Goal: Task Accomplishment & Management: Complete application form

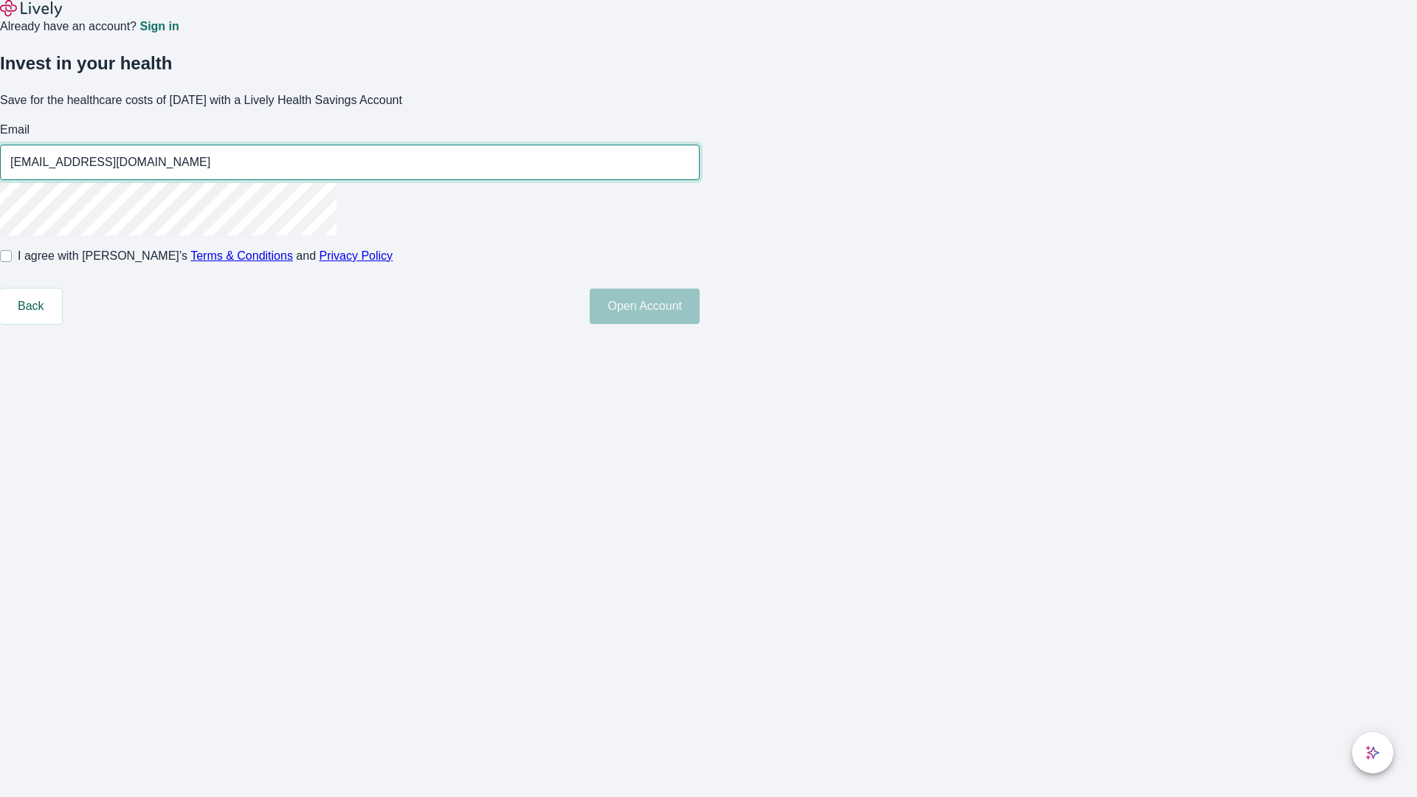
type input "[EMAIL_ADDRESS][DOMAIN_NAME]"
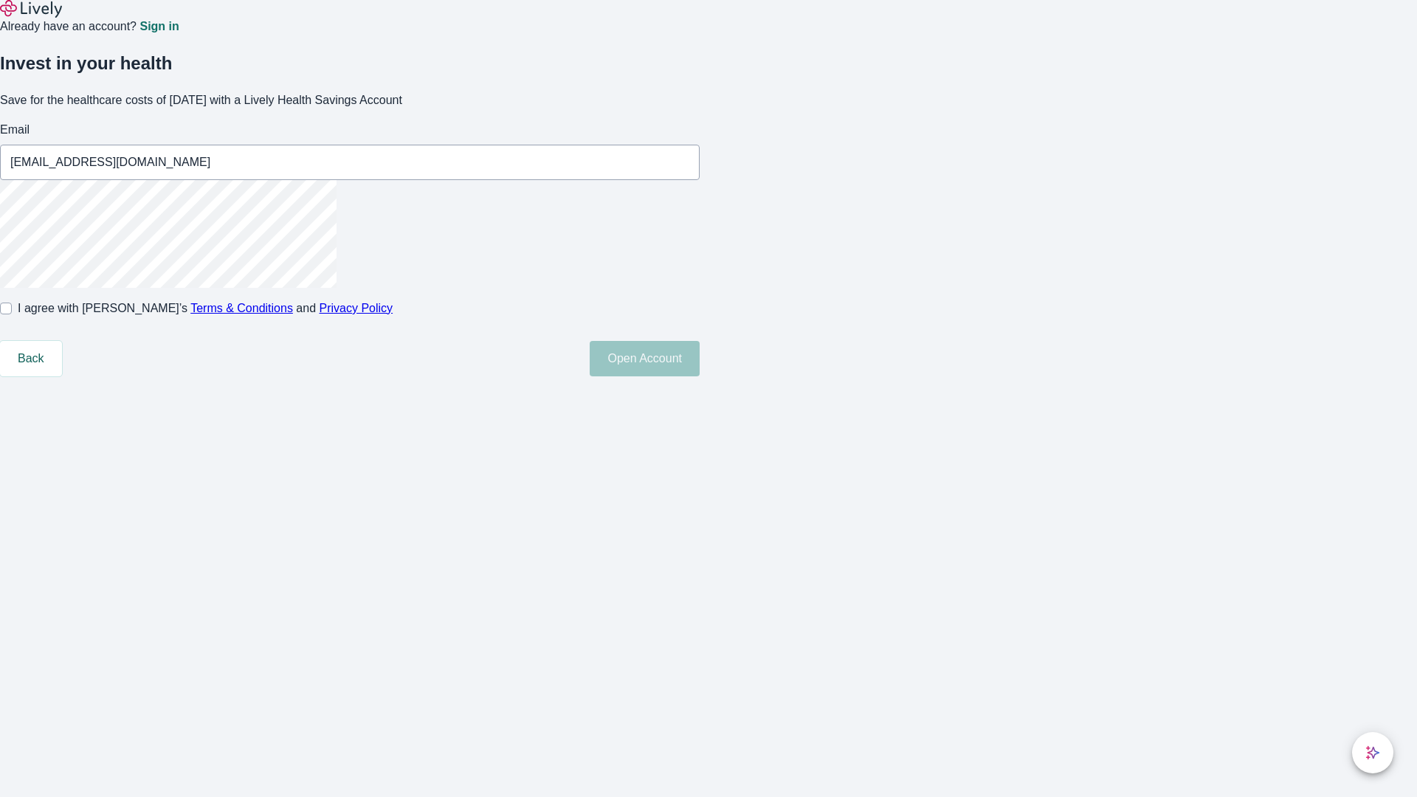
click at [12, 314] on input "I agree with Lively’s Terms & Conditions and Privacy Policy" at bounding box center [6, 309] width 12 height 12
checkbox input "true"
click at [700, 376] on button "Open Account" at bounding box center [645, 358] width 110 height 35
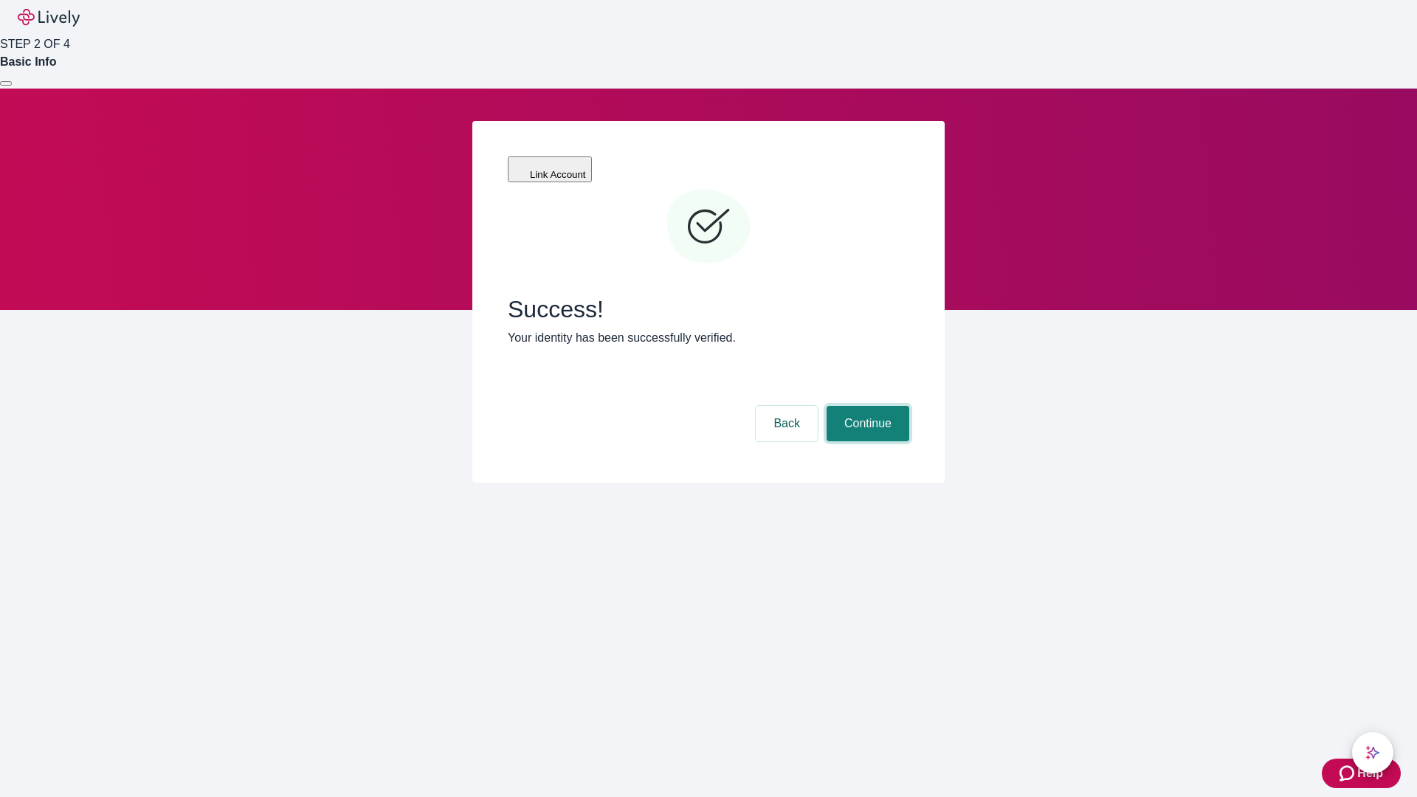
click at [866, 406] on button "Continue" at bounding box center [868, 423] width 83 height 35
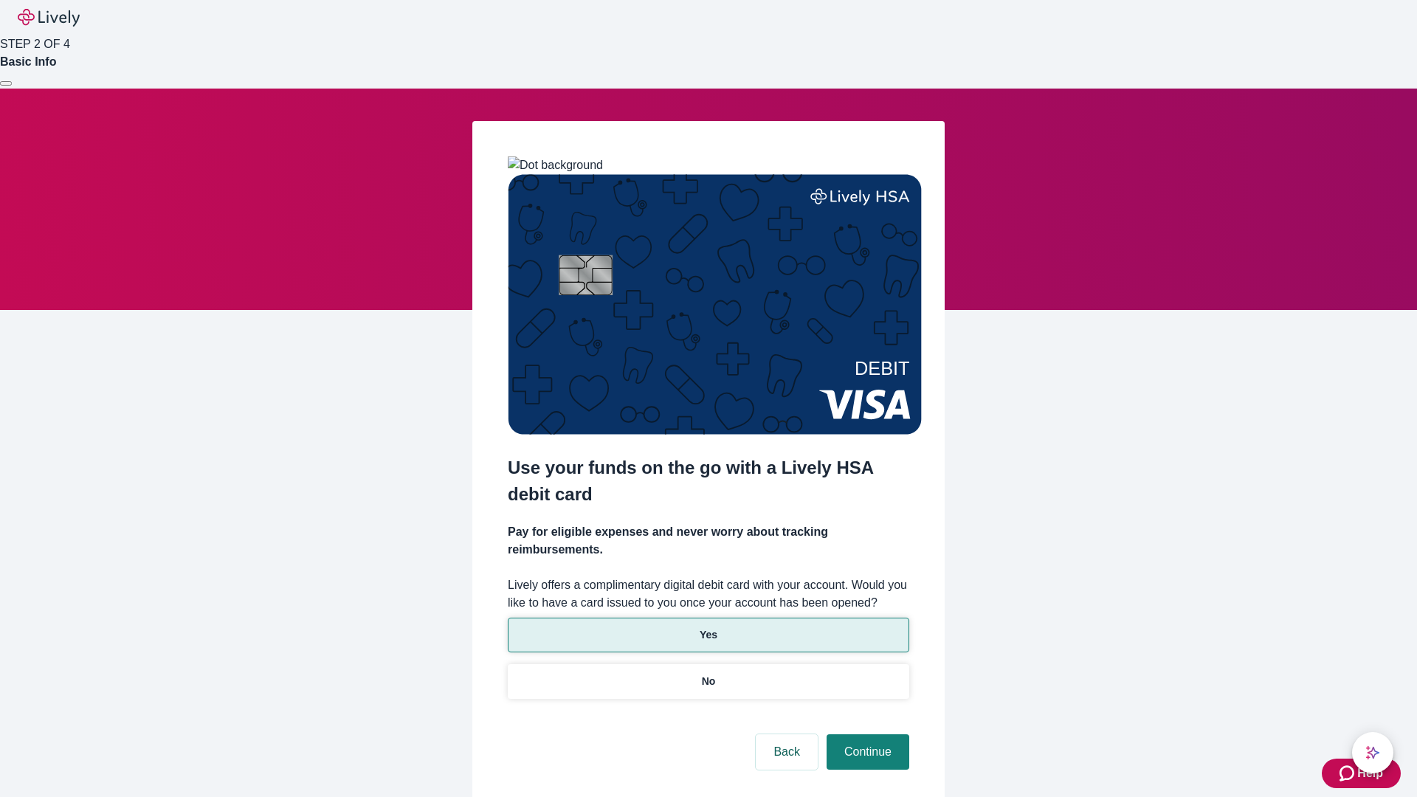
click at [708, 627] on p "Yes" at bounding box center [709, 634] width 18 height 15
click at [866, 734] on button "Continue" at bounding box center [868, 751] width 83 height 35
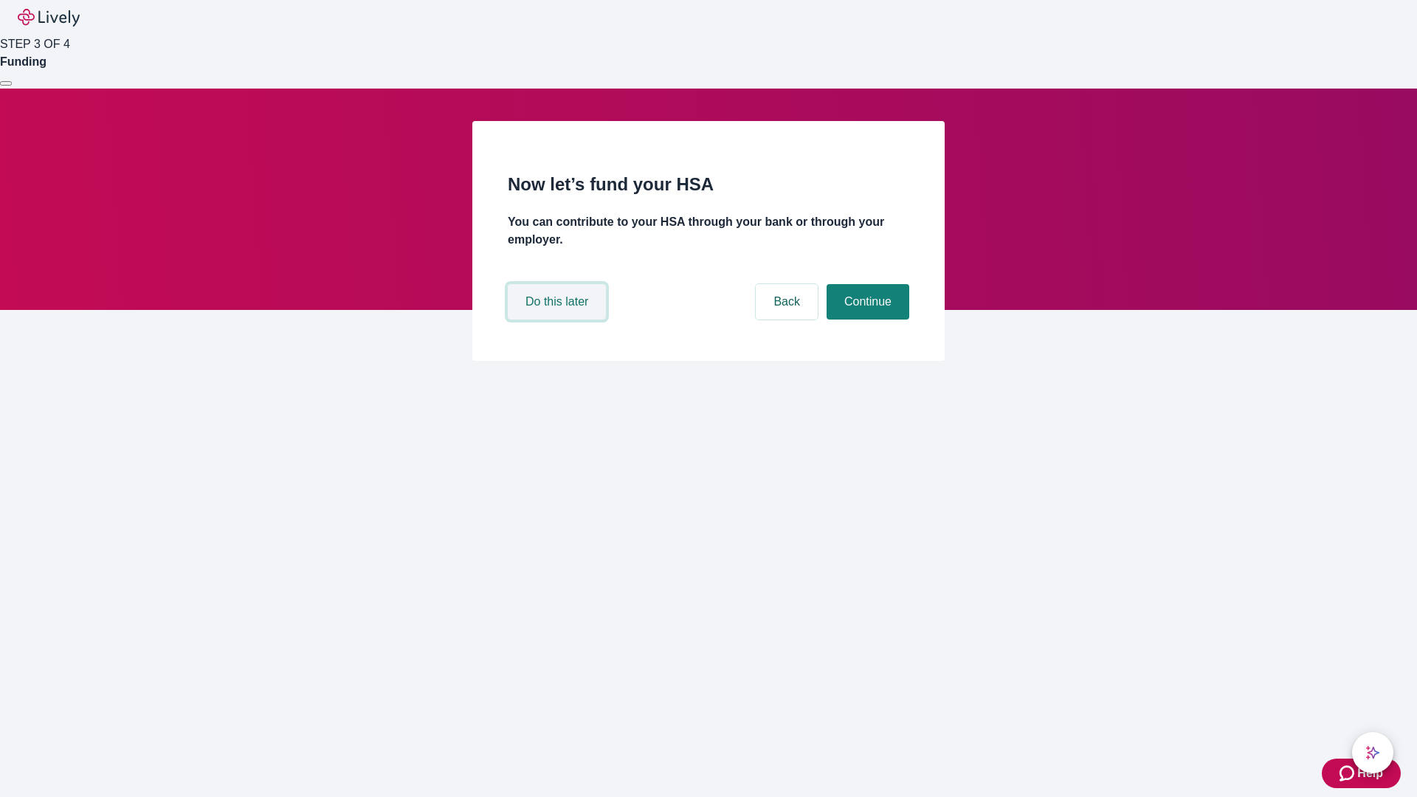
click at [559, 320] on button "Do this later" at bounding box center [557, 301] width 98 height 35
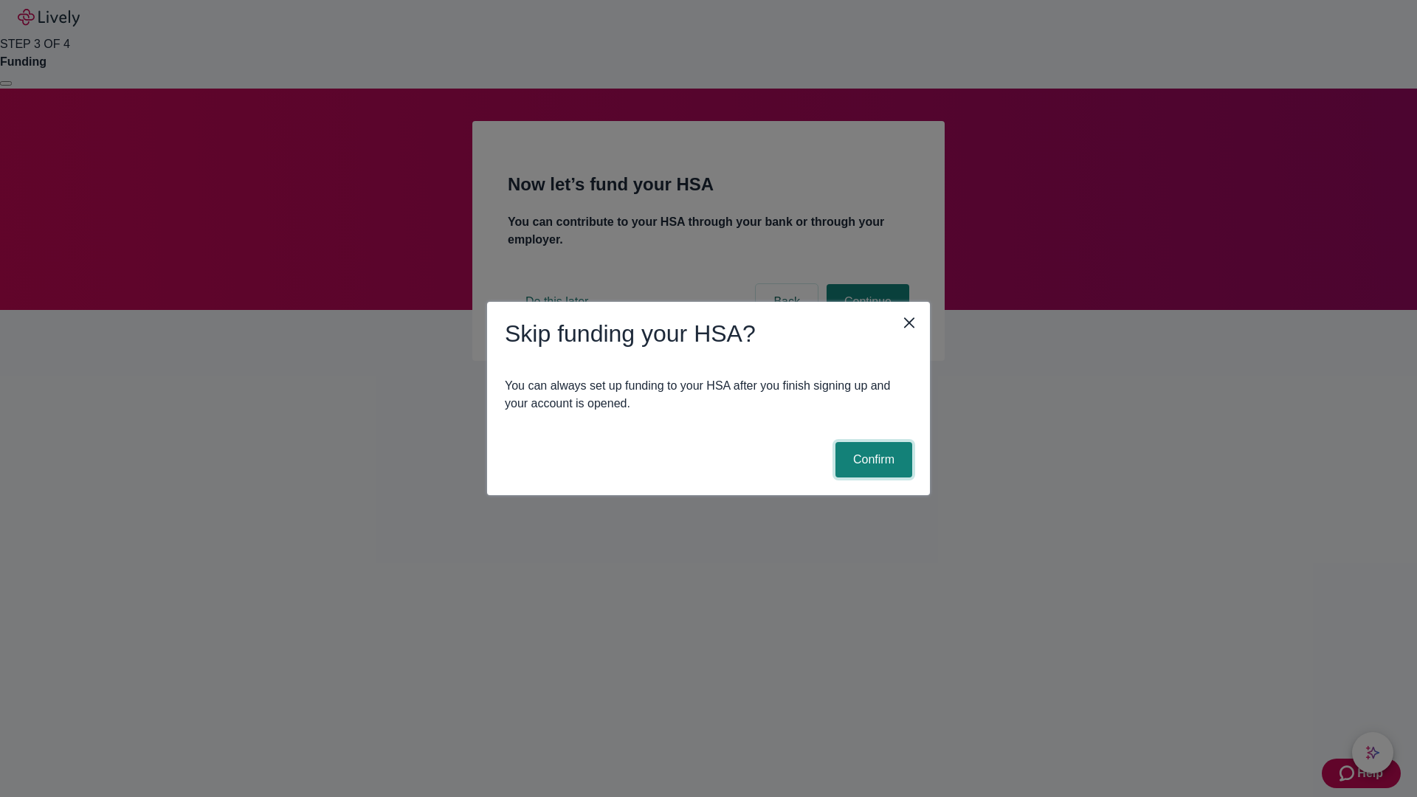
click at [872, 460] on button "Confirm" at bounding box center [873, 459] width 77 height 35
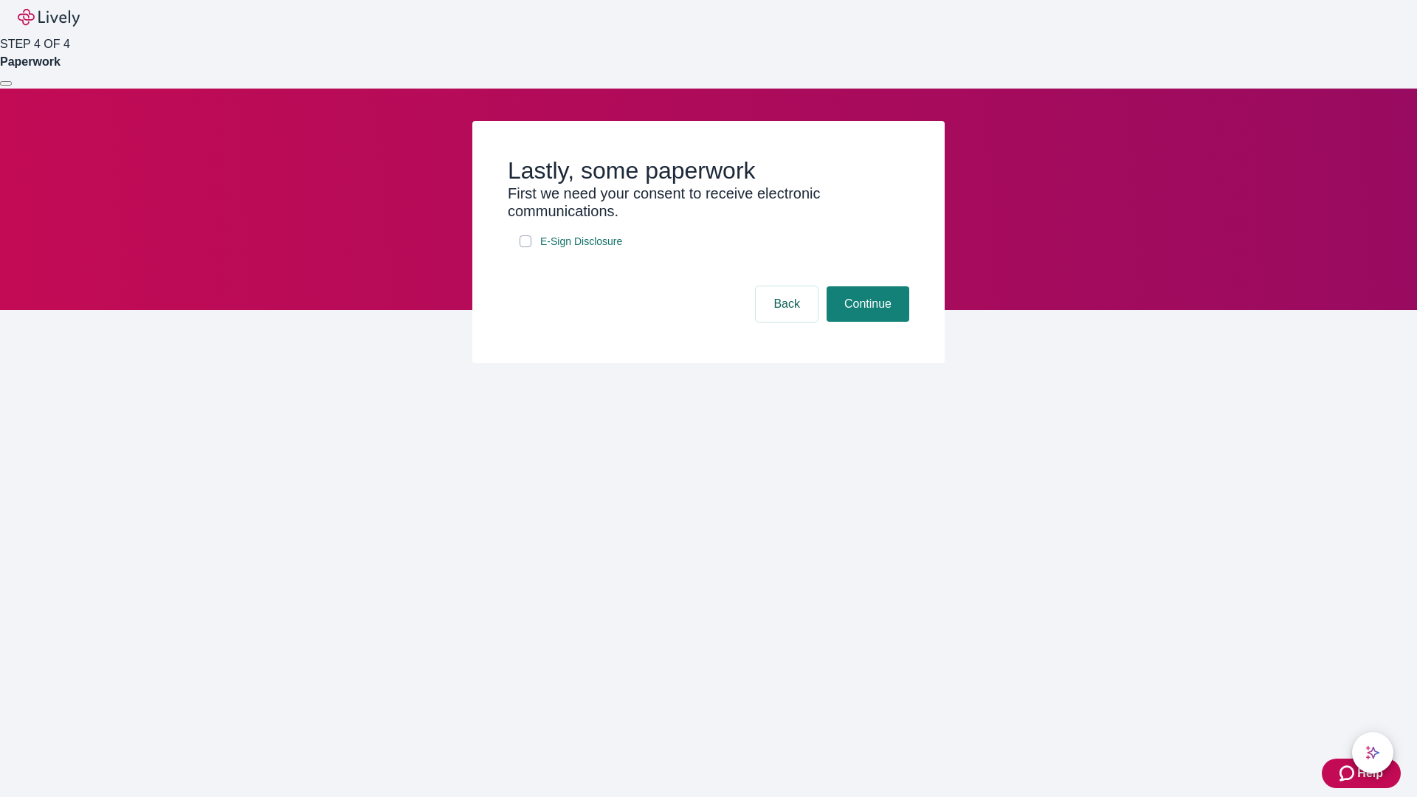
click at [526, 247] on input "E-Sign Disclosure" at bounding box center [526, 241] width 12 height 12
checkbox input "true"
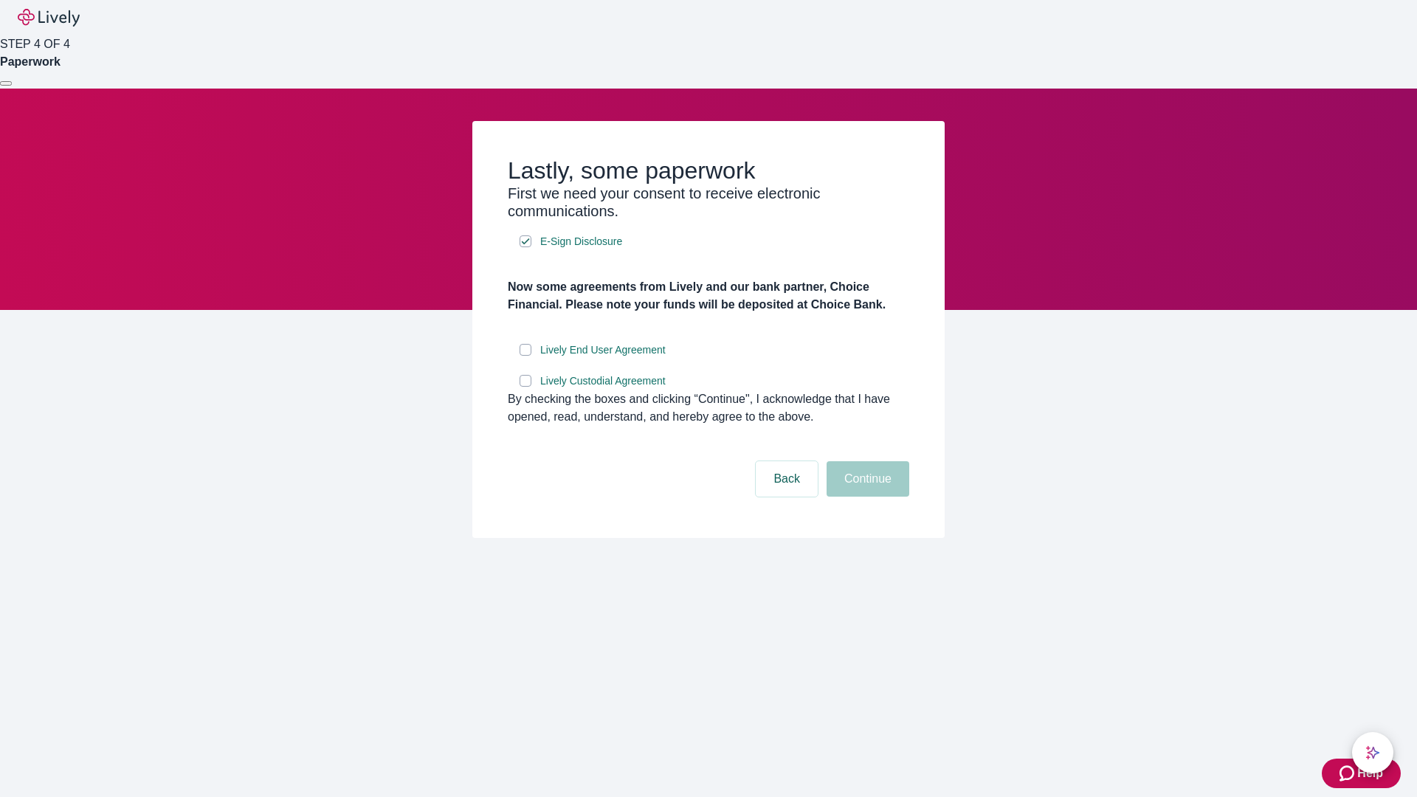
click at [526, 356] on input "Lively End User Agreement" at bounding box center [526, 350] width 12 height 12
checkbox input "true"
click at [526, 387] on input "Lively Custodial Agreement" at bounding box center [526, 381] width 12 height 12
checkbox input "true"
click at [866, 497] on button "Continue" at bounding box center [868, 478] width 83 height 35
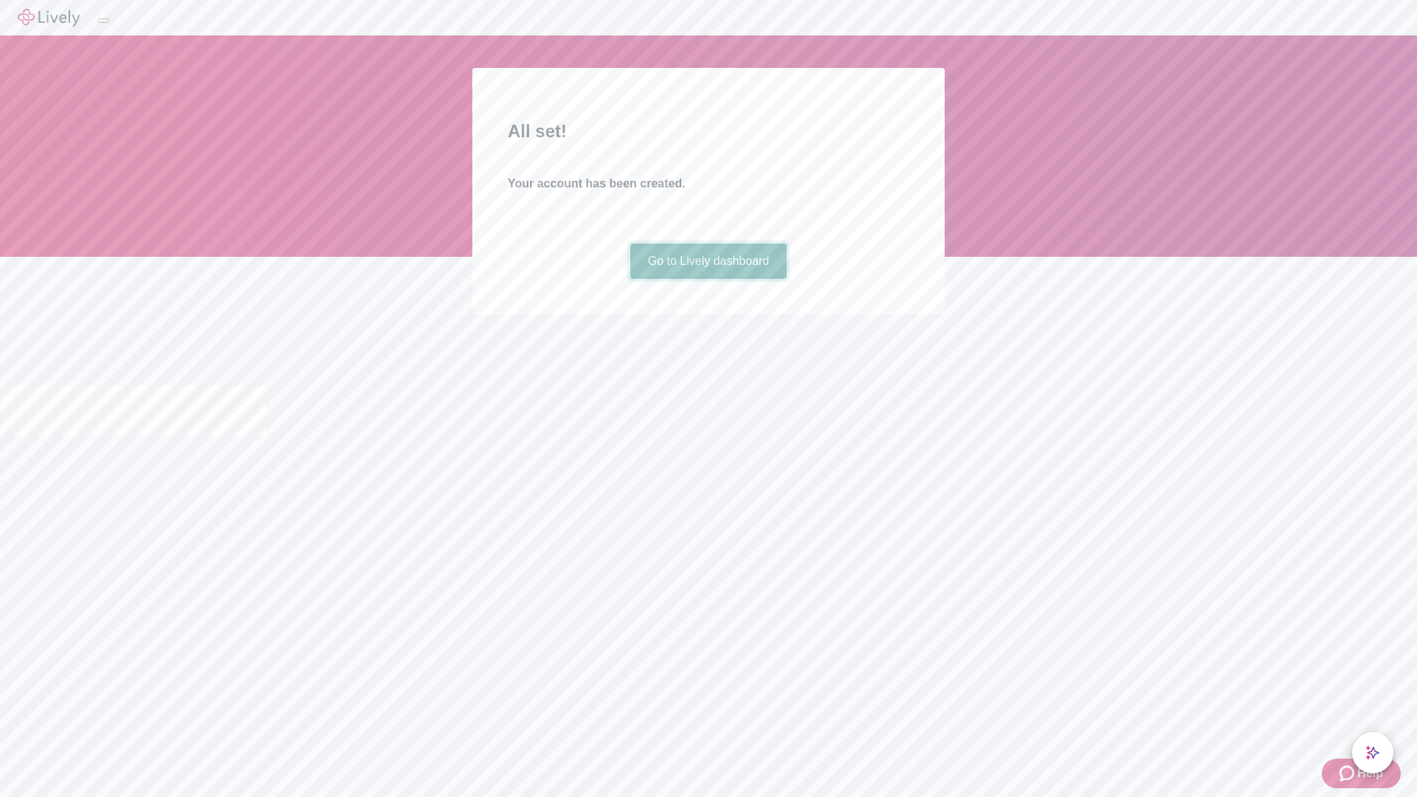
click at [708, 279] on link "Go to Lively dashboard" at bounding box center [708, 261] width 157 height 35
